Goal: Task Accomplishment & Management: Use online tool/utility

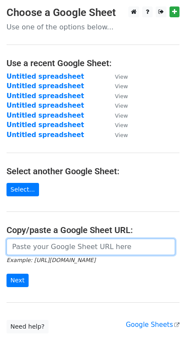
click at [45, 246] on input "url" at bounding box center [90, 247] width 168 height 16
paste input "[URL][DOMAIN_NAME]"
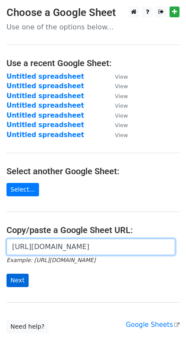
type input "[URL][DOMAIN_NAME]"
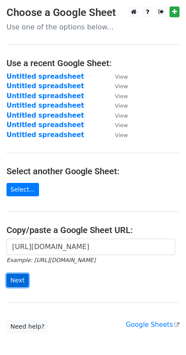
click at [17, 281] on input "Next" at bounding box center [17, 280] width 22 height 13
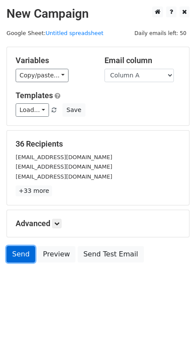
click at [22, 250] on link "Send" at bounding box center [20, 254] width 29 height 16
